Goal: Check status: Check status

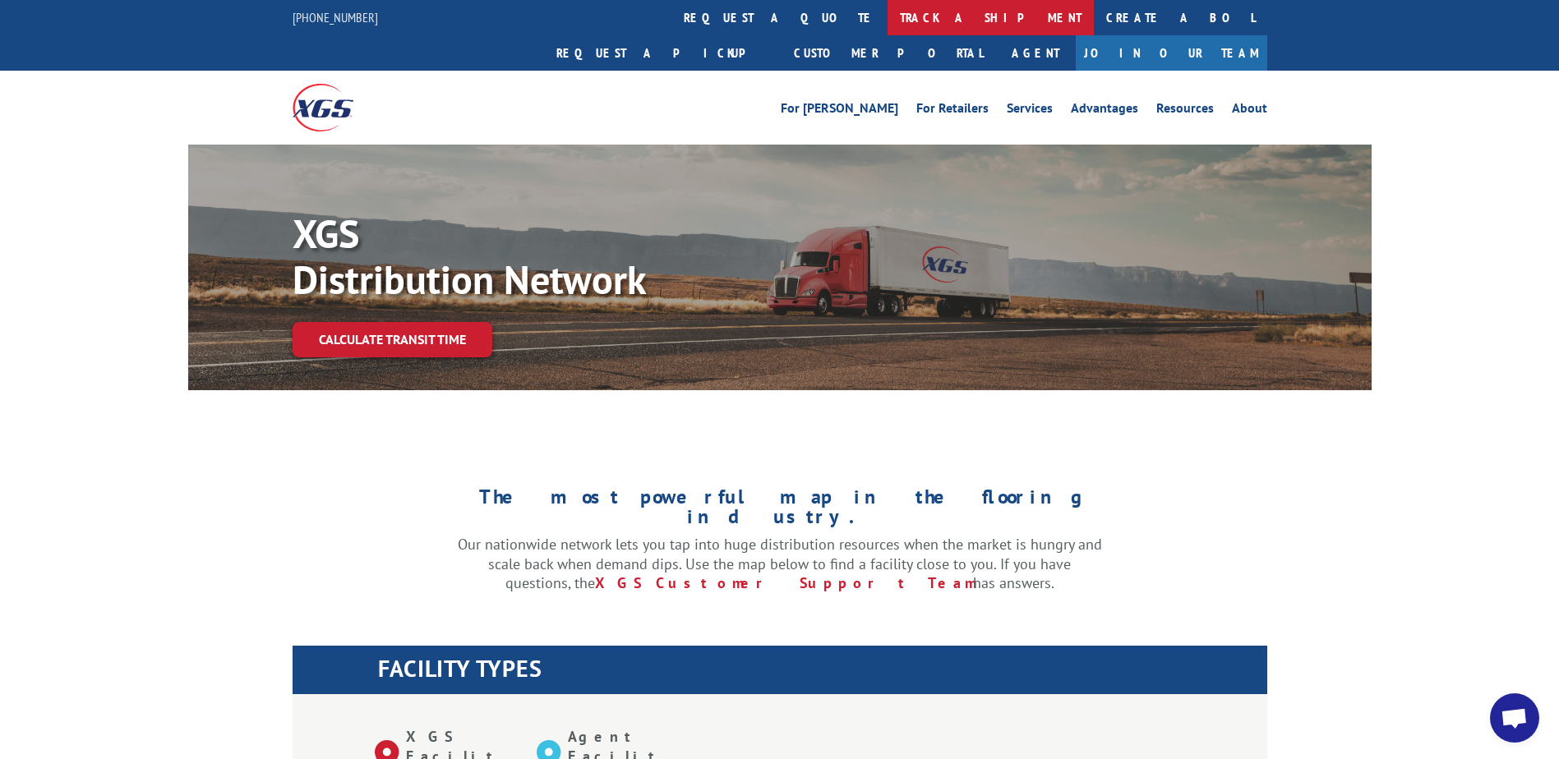
click at [888, 16] on link "track a shipment" at bounding box center [991, 17] width 206 height 35
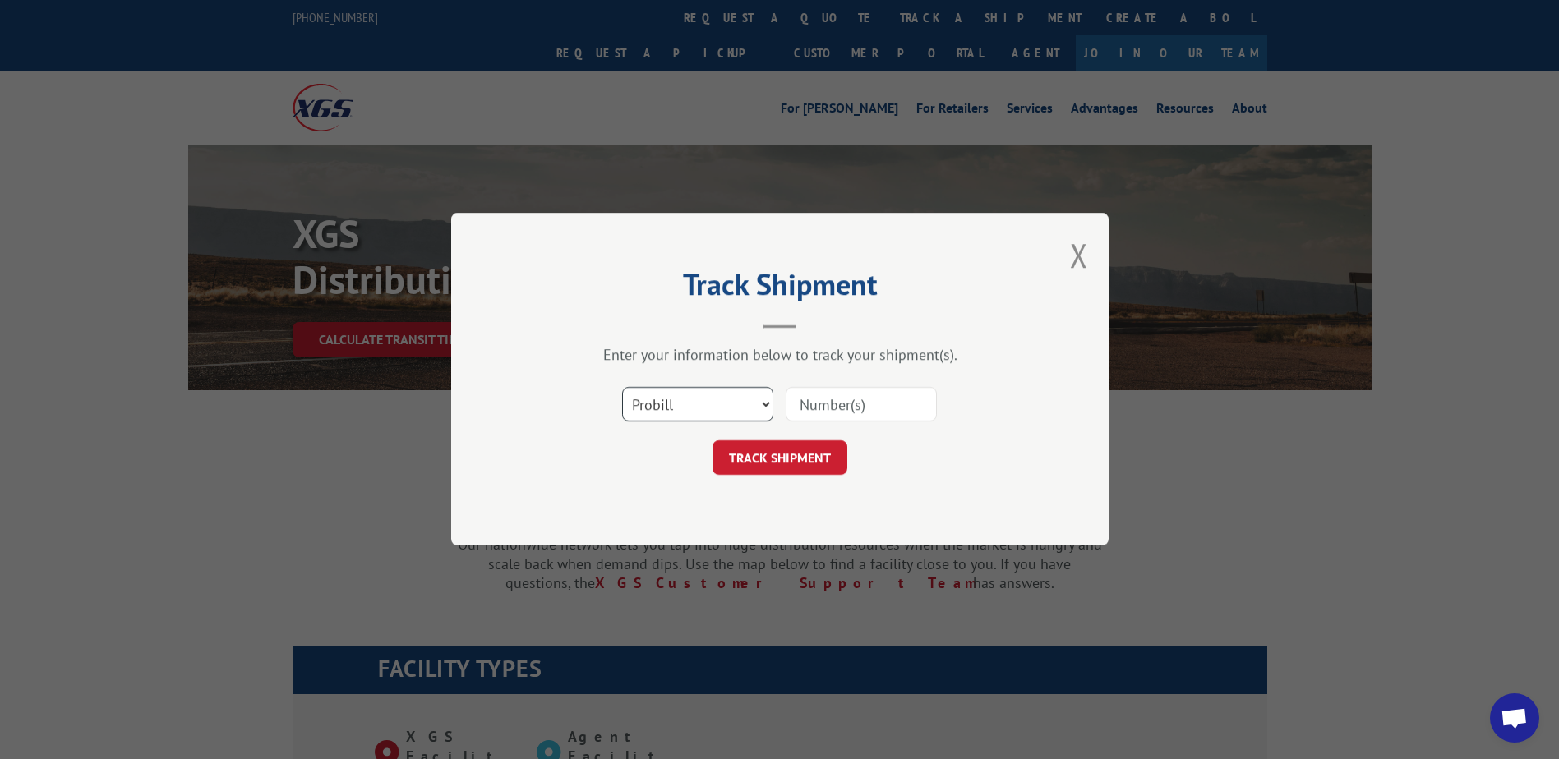
drag, startPoint x: 680, startPoint y: 408, endPoint x: 678, endPoint y: 422, distance: 14.9
click at [680, 408] on select "Select category... Probill BOL PO" at bounding box center [697, 405] width 151 height 35
select select "bol"
click at [622, 388] on select "Select category... Probill BOL PO" at bounding box center [697, 405] width 151 height 35
click at [682, 427] on div "Select category... Probill BOL PO" at bounding box center [779, 405] width 493 height 54
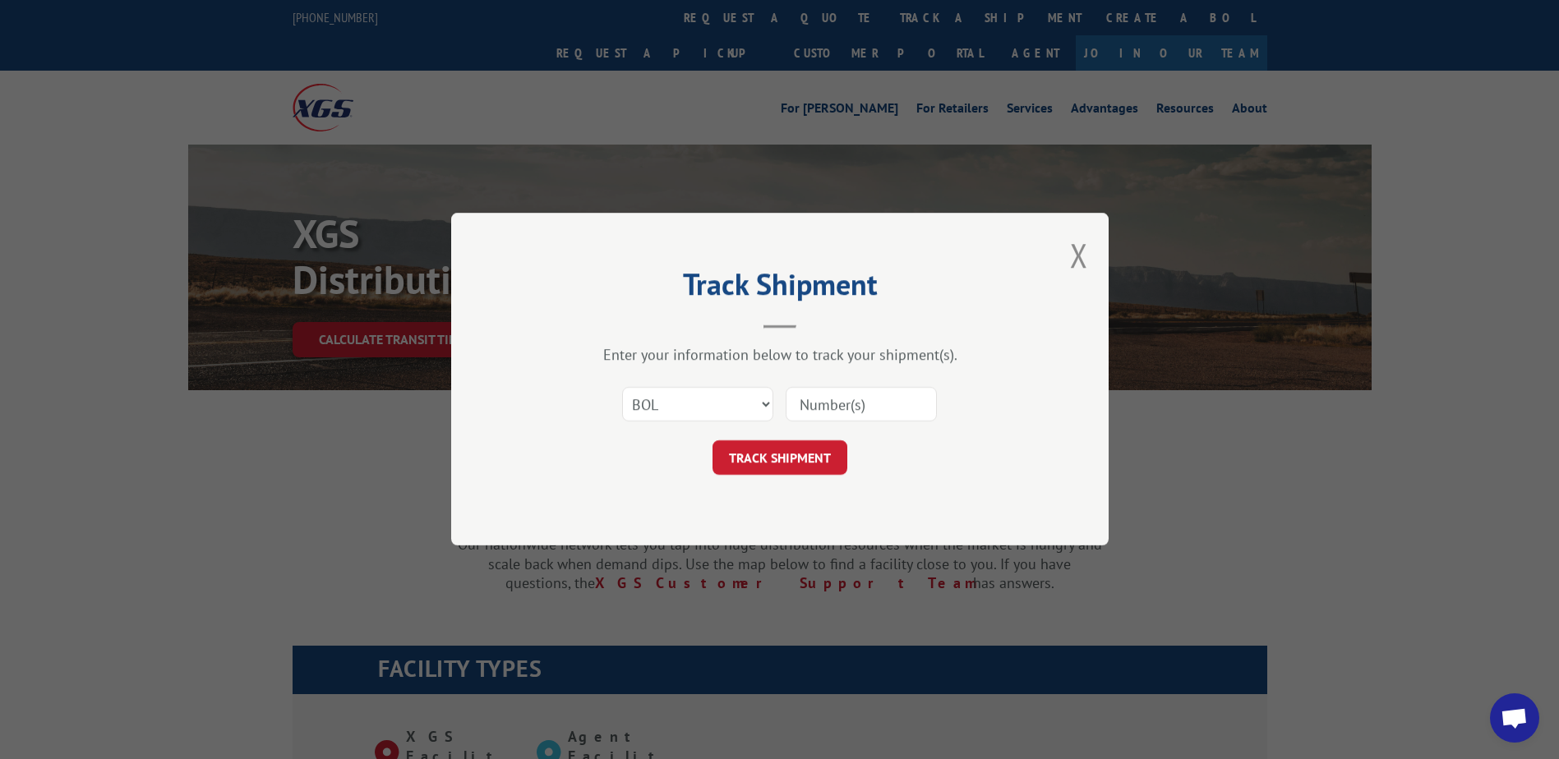
click at [831, 424] on div "Select category... Probill BOL PO" at bounding box center [779, 405] width 493 height 54
click at [837, 420] on input at bounding box center [861, 405] width 151 height 35
paste input "Shipment 0002866202"
drag, startPoint x: 868, startPoint y: 407, endPoint x: 758, endPoint y: 407, distance: 110.1
click at [758, 407] on div "Select category... Probill BOL PO Shipment 0002866202" at bounding box center [779, 405] width 493 height 54
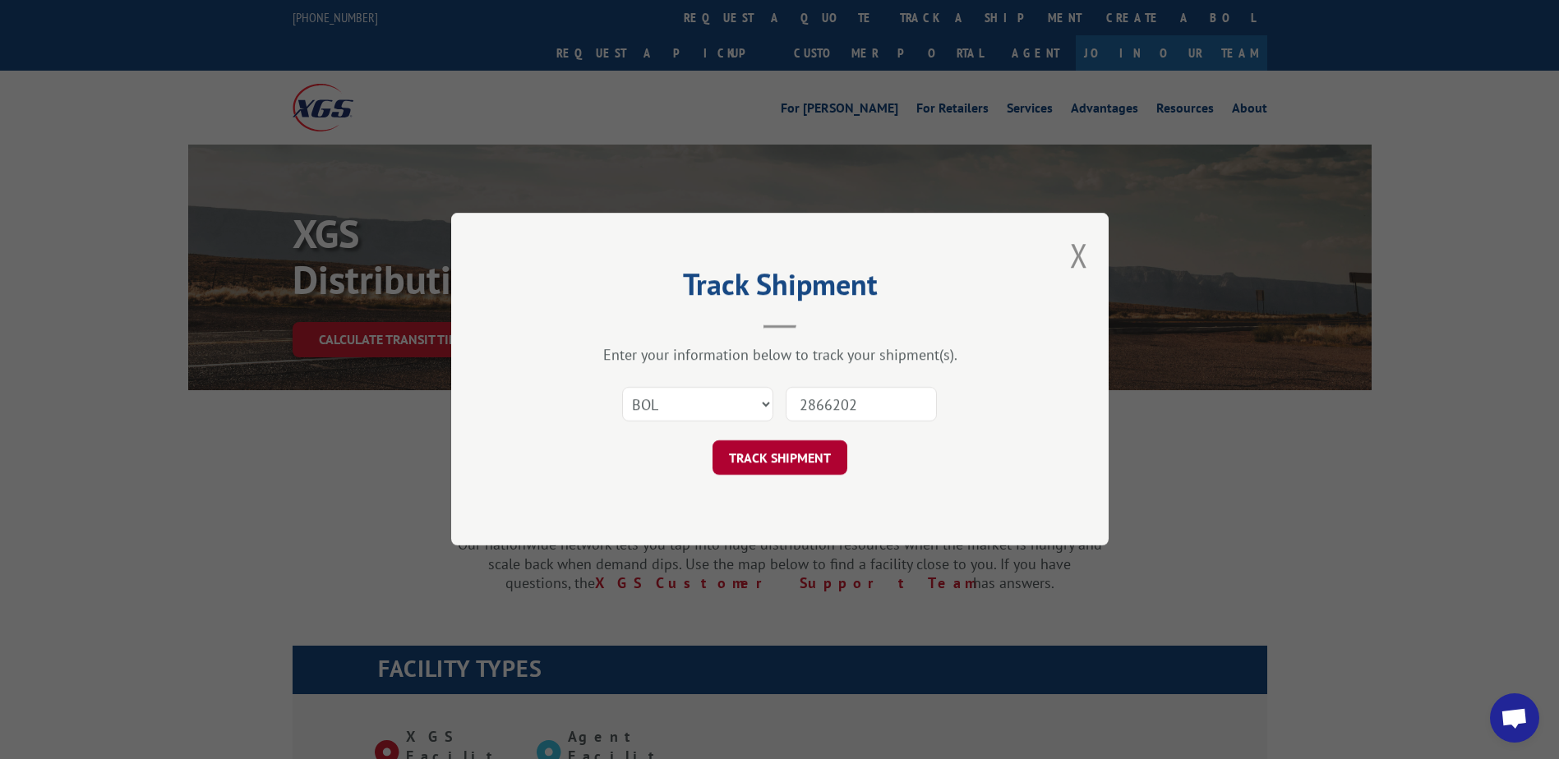
type input "2866202"
click at [819, 464] on button "TRACK SHIPMENT" at bounding box center [780, 458] width 135 height 35
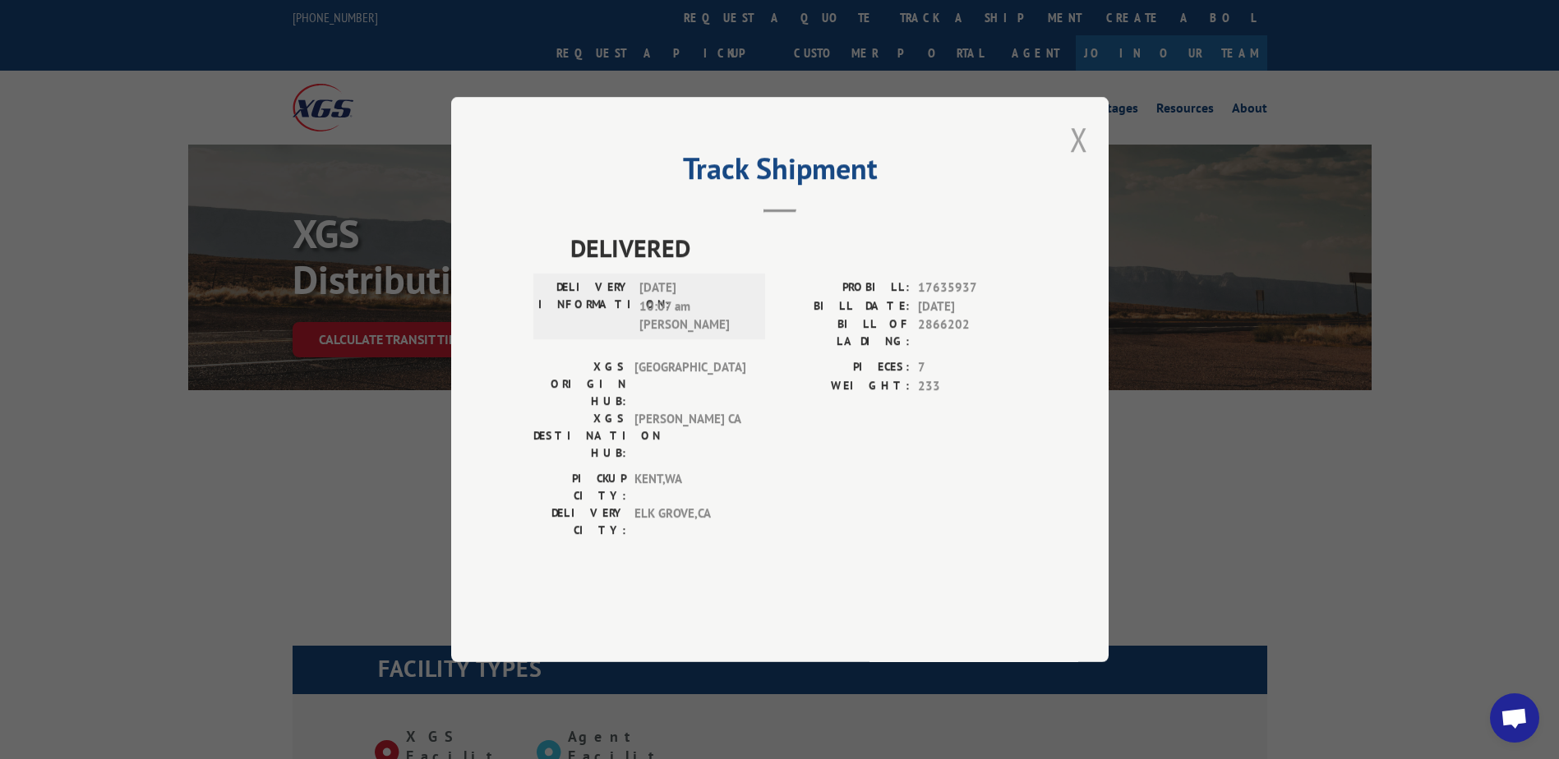
click at [1082, 161] on button "Close modal" at bounding box center [1079, 140] width 18 height 44
